Goal: Information Seeking & Learning: Learn about a topic

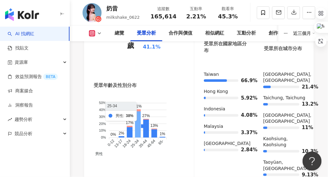
scroll to position [722, 0]
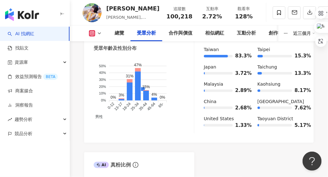
scroll to position [732, 0]
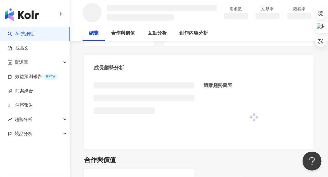
scroll to position [86, 0]
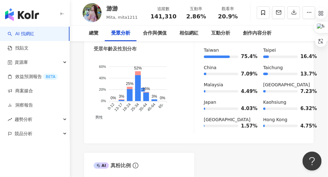
scroll to position [732, 0]
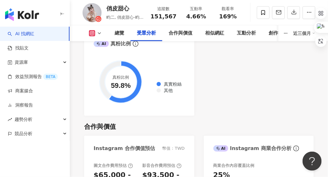
scroll to position [751, 0]
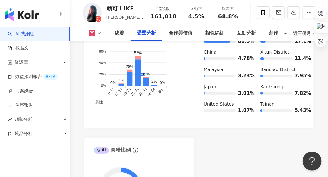
scroll to position [732, 0]
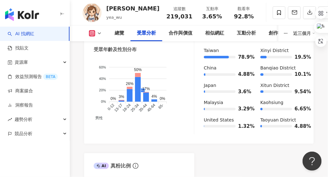
scroll to position [754, 0]
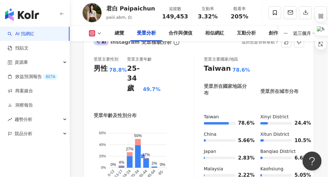
scroll to position [725, 0]
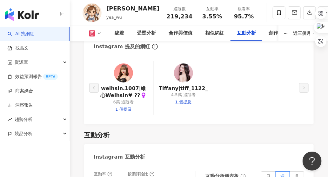
scroll to position [1455, 0]
